Goal: Information Seeking & Learning: Find specific fact

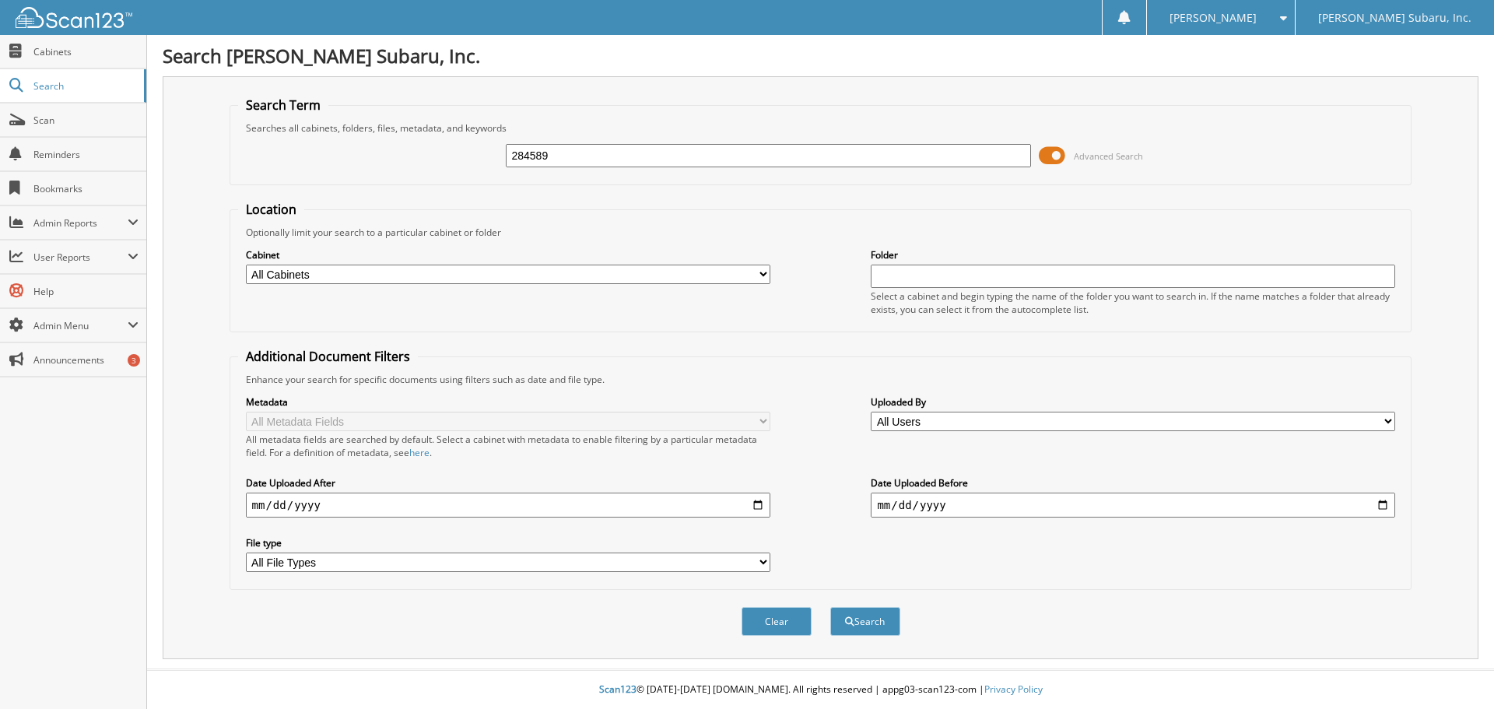
type input "284589"
click at [830, 607] on button "Search" at bounding box center [865, 621] width 70 height 29
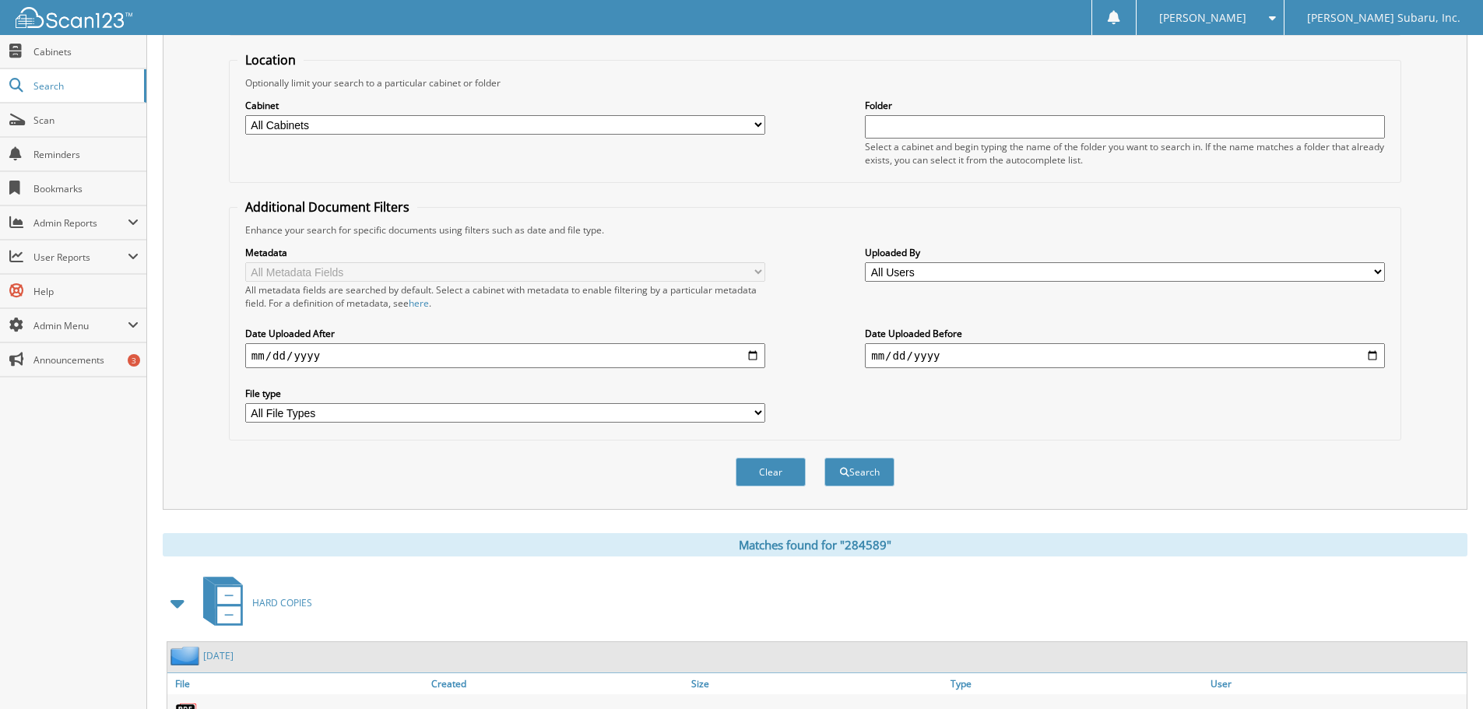
scroll to position [443, 0]
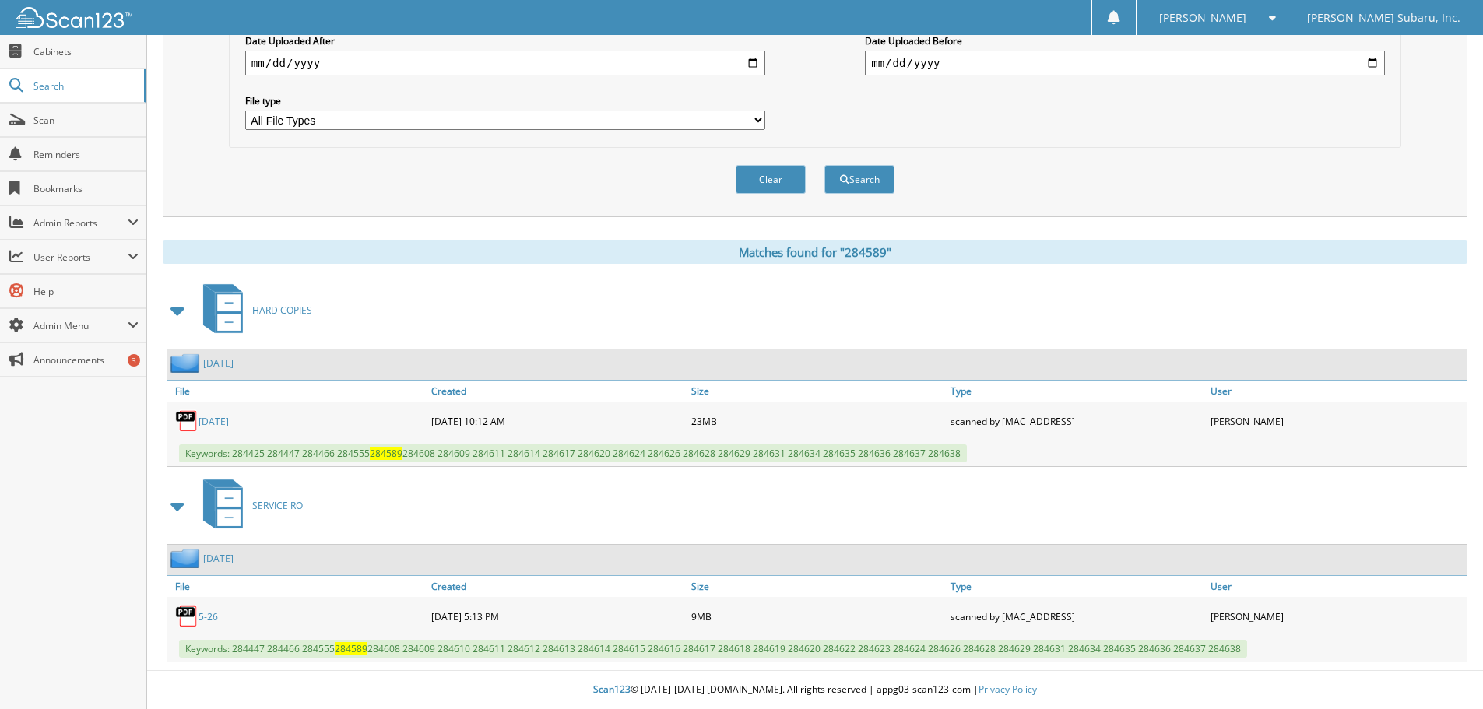
click at [221, 423] on link "[DATE]" at bounding box center [213, 421] width 30 height 13
